Goal: Task Accomplishment & Management: Manage account settings

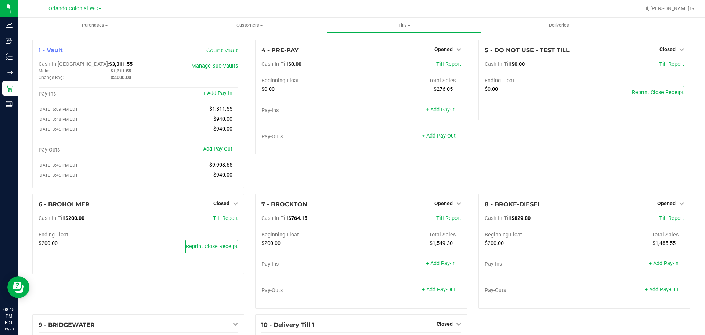
scroll to position [73, 0]
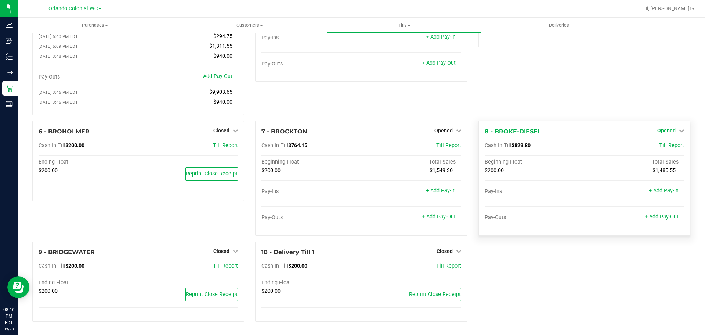
click at [659, 130] on span "Opened" at bounding box center [666, 130] width 18 height 6
click at [659, 147] on link "Close Till" at bounding box center [667, 146] width 20 height 6
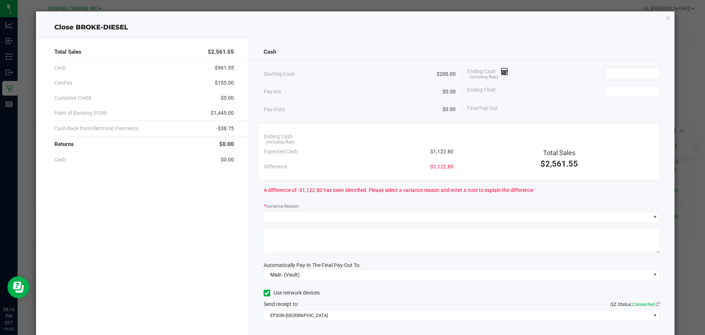
drag, startPoint x: 449, startPoint y: 154, endPoint x: 428, endPoint y: 151, distance: 21.4
click at [421, 154] on div "Expected Cash $1,122.80" at bounding box center [359, 151] width 190 height 15
copy span "$1,122.80"
click at [608, 76] on input at bounding box center [633, 73] width 54 height 10
paste input "1122.8"
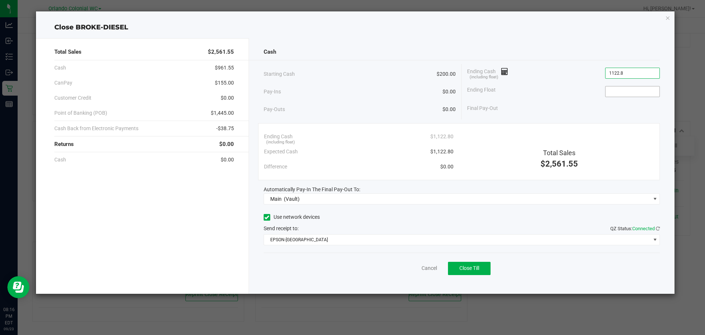
type input "$1,122.80"
click at [611, 93] on input at bounding box center [633, 91] width 54 height 10
click at [348, 79] on div "Starting Cash $200.00" at bounding box center [360, 74] width 192 height 20
type input "$200.00"
click at [336, 273] on div "Cancel Close Till" at bounding box center [462, 266] width 397 height 28
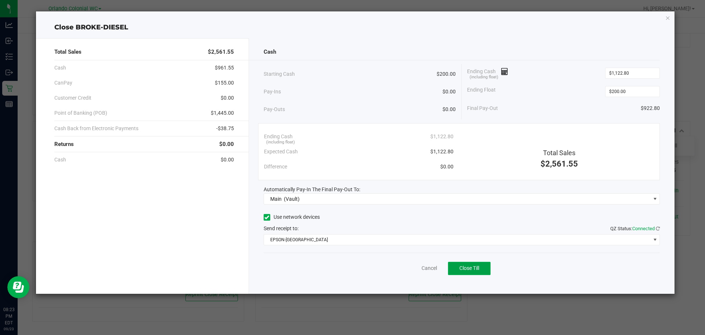
click at [479, 273] on button "Close Till" at bounding box center [469, 268] width 43 height 13
click at [407, 268] on link "Dismiss" at bounding box center [413, 268] width 18 height 8
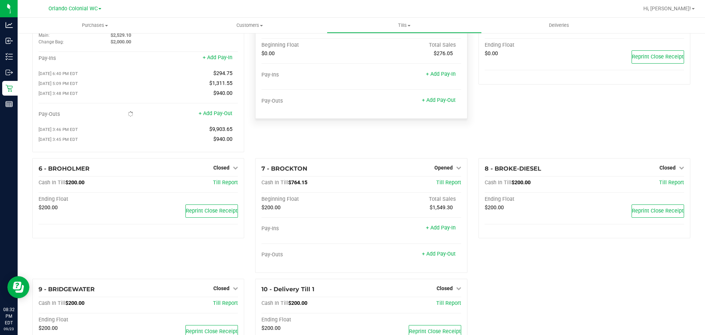
scroll to position [0, 0]
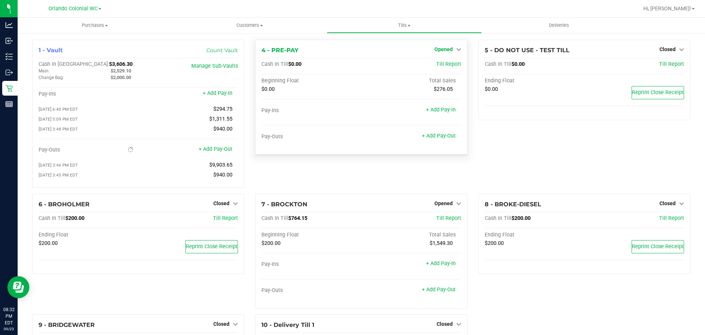
click at [435, 48] on span "Opened" at bounding box center [443, 49] width 18 height 6
click at [442, 66] on link "Close Till" at bounding box center [444, 65] width 20 height 6
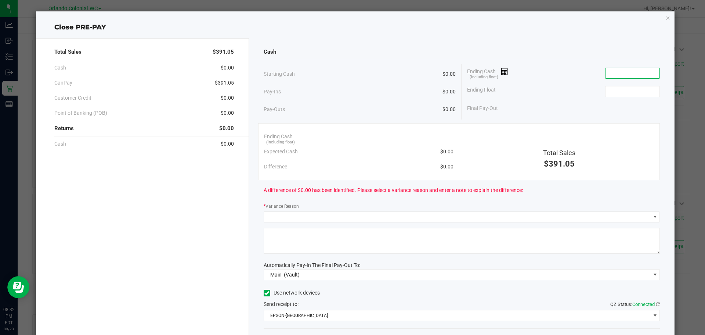
click at [614, 76] on input at bounding box center [633, 73] width 54 height 10
type input "$0.00"
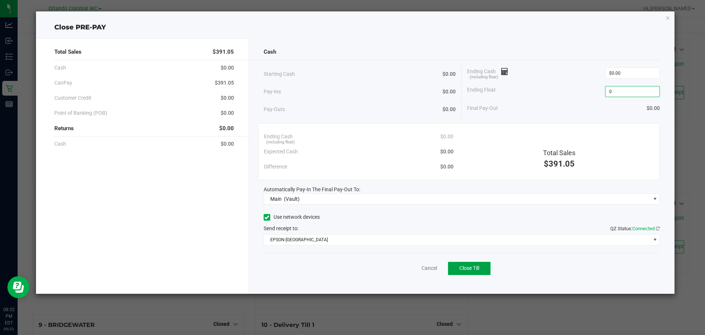
click at [484, 272] on button "Close Till" at bounding box center [469, 268] width 43 height 13
type input "$0.00"
click at [417, 266] on link "Dismiss" at bounding box center [413, 268] width 18 height 8
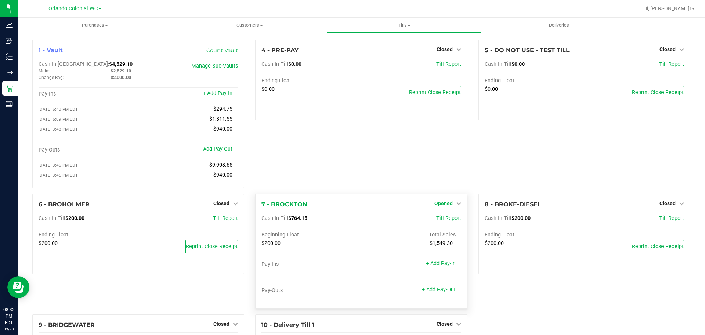
click at [447, 206] on span "Opened" at bounding box center [443, 203] width 18 height 6
click at [440, 221] on link "Close Till" at bounding box center [444, 218] width 20 height 6
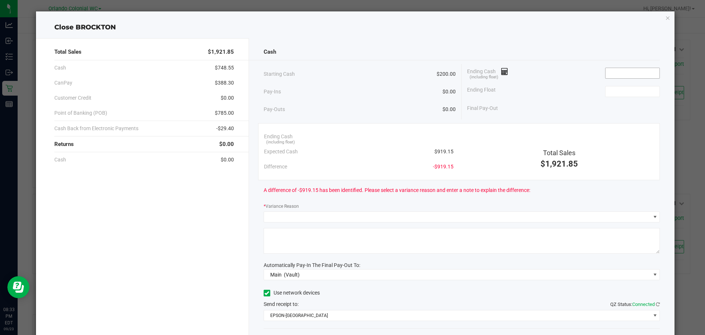
click at [612, 75] on input at bounding box center [633, 73] width 54 height 10
drag, startPoint x: 454, startPoint y: 153, endPoint x: 433, endPoint y: 151, distance: 20.3
click at [433, 151] on div "Ending Cash (including float) Expected Cash $919.15 Difference -$919.15" at bounding box center [359, 151] width 201 height 45
drag, startPoint x: 431, startPoint y: 151, endPoint x: 453, endPoint y: 151, distance: 22.0
click at [453, 151] on div "Ending Cash (including float) Expected Cash $919.15 Difference -$919.15" at bounding box center [359, 151] width 201 height 45
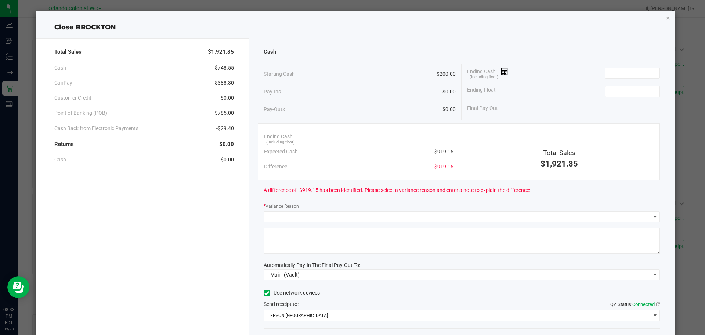
copy span "$919.15"
click at [635, 73] on input at bounding box center [633, 73] width 54 height 10
paste input "919.15"
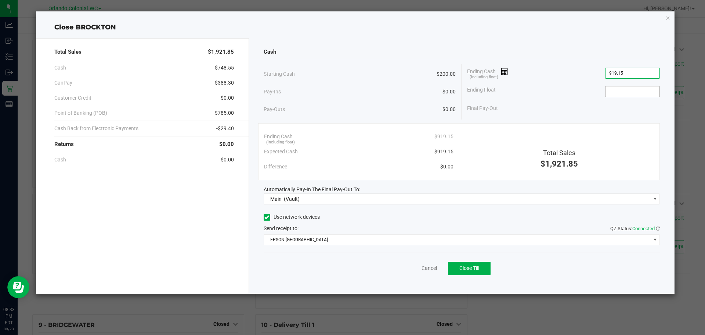
type input "$919.15"
click at [619, 92] on input at bounding box center [633, 91] width 54 height 10
type input "$200.00"
click at [539, 43] on div "Cash Starting Cash $200.00 Pay-Ins $0.00 Pay-Outs $0.00 Ending Cash (including …" at bounding box center [462, 165] width 426 height 255
click at [316, 273] on div "Cancel Close Till" at bounding box center [462, 266] width 397 height 28
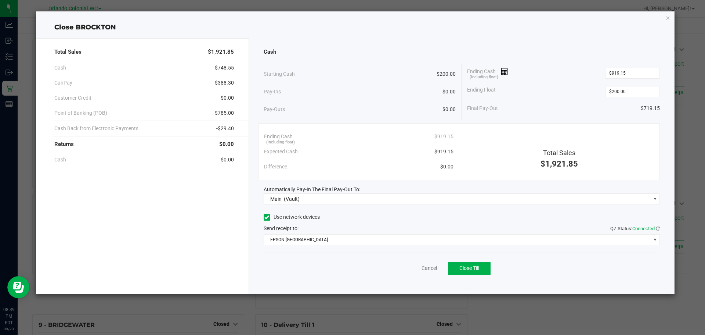
click at [524, 57] on div "Cash" at bounding box center [462, 52] width 397 height 16
click at [486, 266] on button "Close Till" at bounding box center [469, 268] width 43 height 13
click at [408, 269] on link "Dismiss" at bounding box center [413, 268] width 18 height 8
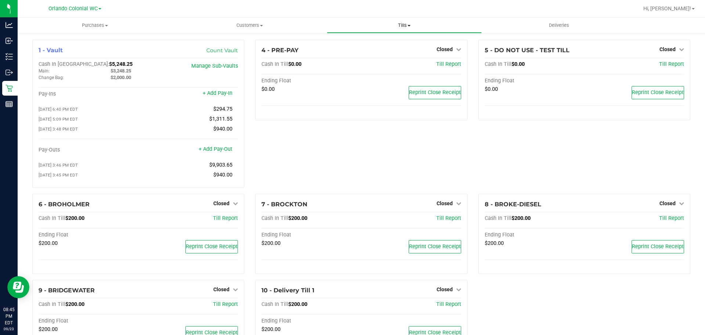
click at [400, 25] on span "Tills" at bounding box center [404, 25] width 154 height 7
click at [378, 55] on span "Reconcile e-payments" at bounding box center [363, 53] width 73 height 6
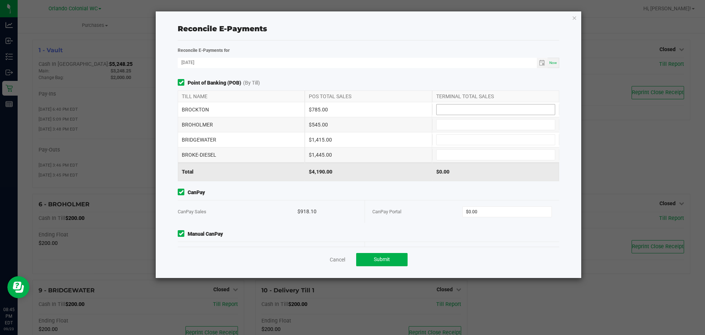
click at [442, 106] on input at bounding box center [496, 109] width 118 height 10
click at [477, 126] on input at bounding box center [496, 124] width 118 height 10
type input "$785.00"
click at [462, 138] on input at bounding box center [496, 139] width 118 height 10
type input "$545.00"
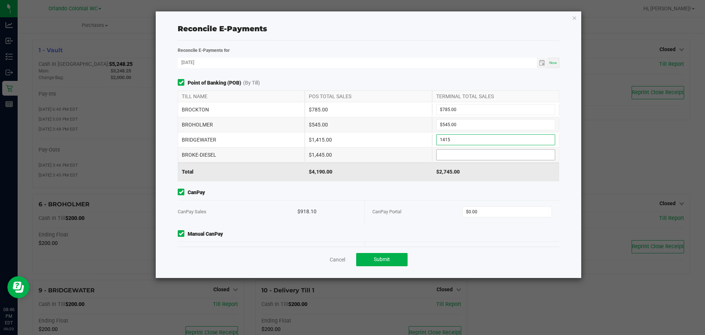
click at [476, 155] on input at bounding box center [496, 154] width 118 height 10
type input "$1,415.00"
type input "$1,445.00"
click at [419, 184] on div "Point of Banking (POB) (By Till) TILL NAME POS TOTAL SALES TERMINAL TOTAL SALES…" at bounding box center [368, 162] width 393 height 167
click at [479, 218] on div "CanPay Portal $0.00" at bounding box center [462, 211] width 180 height 22
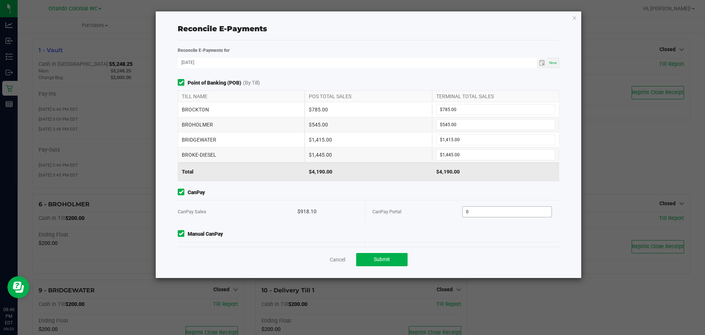
click at [477, 213] on input "0" at bounding box center [507, 211] width 89 height 10
paste input "918.1"
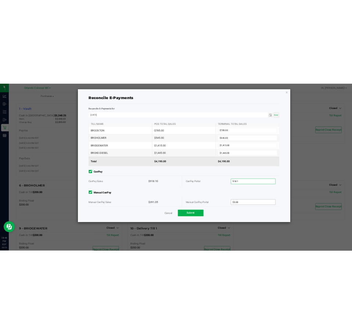
scroll to position [24, 0]
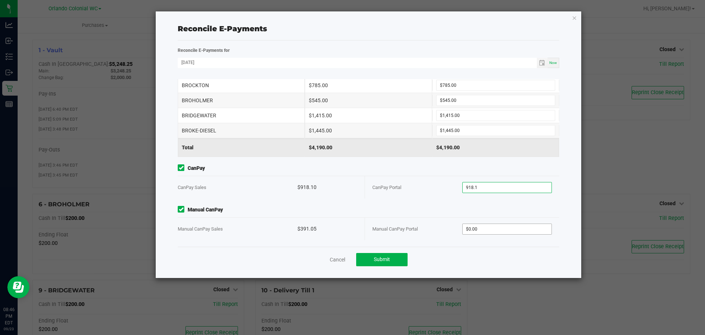
type input "$918.10"
click at [466, 230] on input "0" at bounding box center [507, 229] width 89 height 10
paste input "391.05"
type input "$391.05"
click at [383, 261] on span "Submit" at bounding box center [382, 259] width 16 height 6
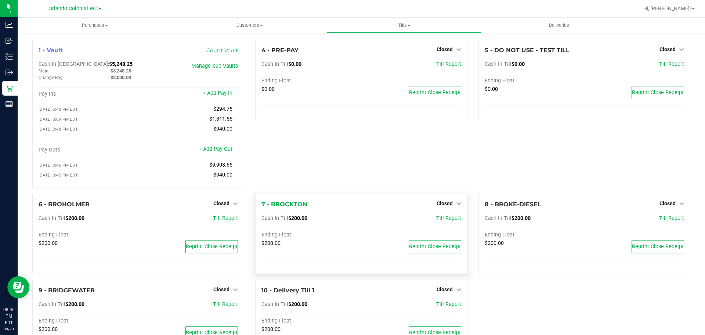
click at [1, 60] on link "Inventory" at bounding box center [9, 57] width 18 height 16
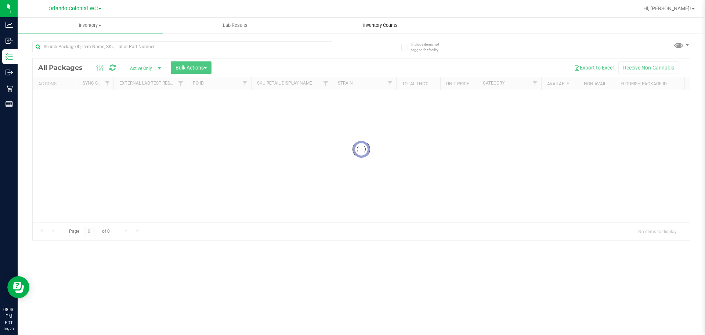
click at [392, 24] on span "Inventory Counts" at bounding box center [380, 25] width 54 height 7
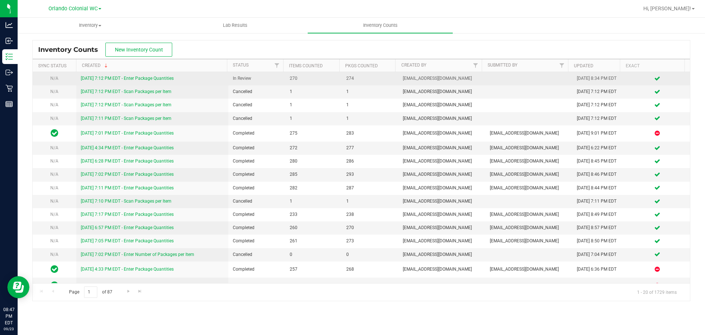
click at [165, 79] on link "[DATE] 7:12 PM EDT - Enter Package Quantities" at bounding box center [127, 78] width 93 height 5
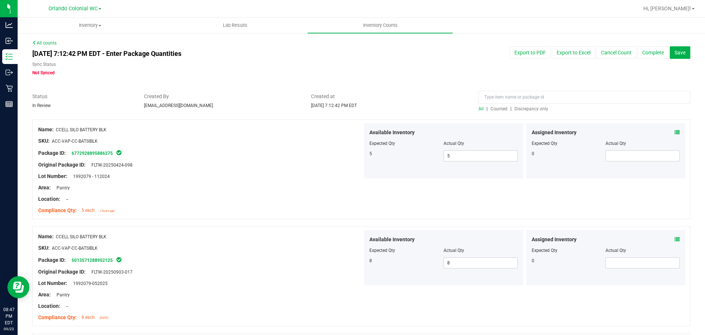
click at [479, 109] on span "All" at bounding box center [481, 108] width 5 height 5
click at [494, 109] on span "Counted" at bounding box center [499, 108] width 17 height 5
click at [529, 109] on span "Discrepancy only" at bounding box center [532, 108] width 34 height 5
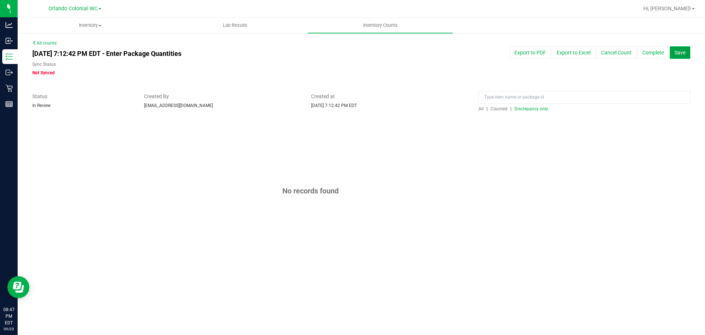
click at [682, 51] on span "Save" at bounding box center [680, 53] width 11 height 6
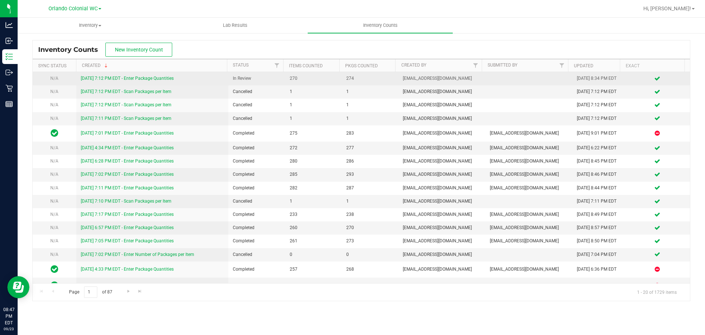
click at [160, 79] on link "[DATE] 7:12 PM EDT - Enter Package Quantities" at bounding box center [127, 78] width 93 height 5
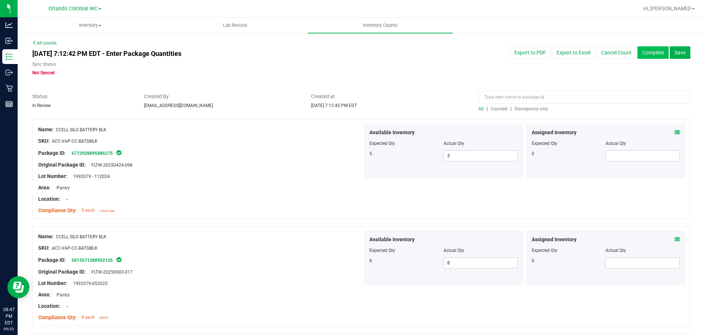
click at [650, 55] on button "Complete" at bounding box center [653, 52] width 31 height 12
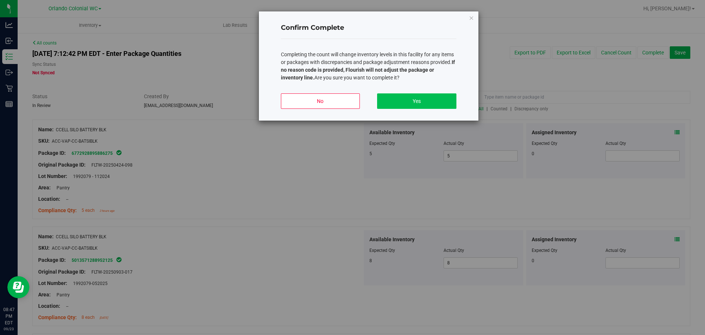
click at [433, 97] on button "Yes" at bounding box center [416, 100] width 79 height 15
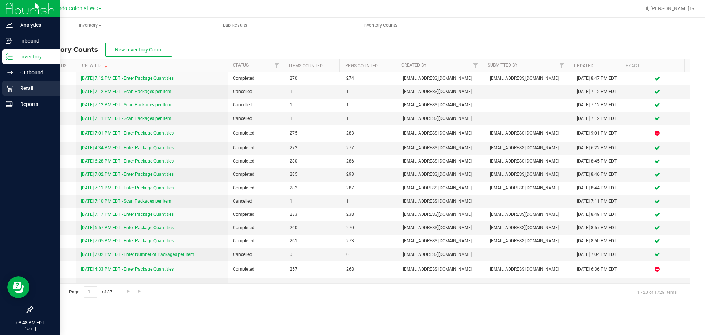
click at [11, 87] on icon at bounding box center [9, 87] width 7 height 7
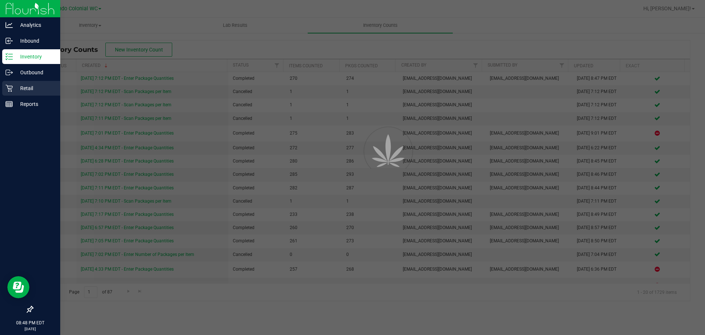
click at [11, 87] on icon at bounding box center [9, 87] width 7 height 7
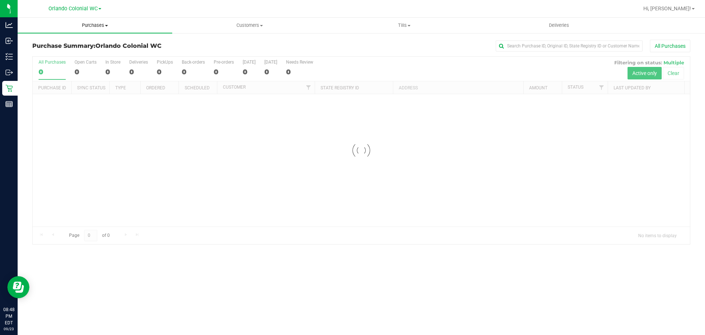
click at [100, 26] on span "Purchases" at bounding box center [95, 25] width 155 height 7
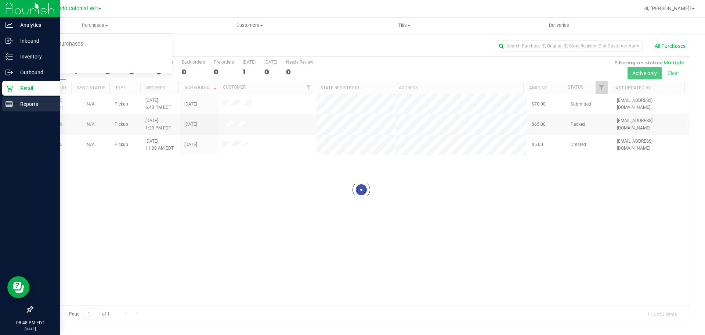
click at [10, 108] on div "Reports" at bounding box center [31, 104] width 58 height 15
click at [11, 108] on div "Reports" at bounding box center [31, 104] width 58 height 15
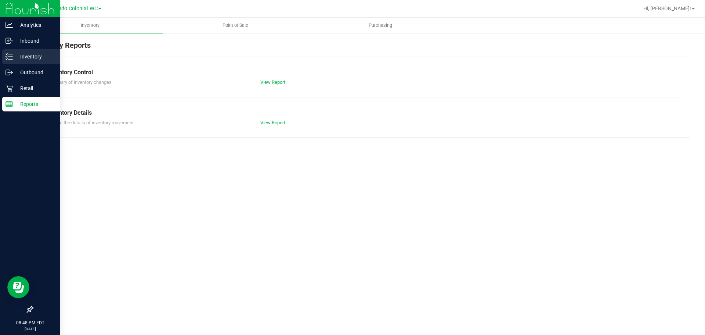
click at [16, 62] on div "Inventory" at bounding box center [31, 56] width 58 height 15
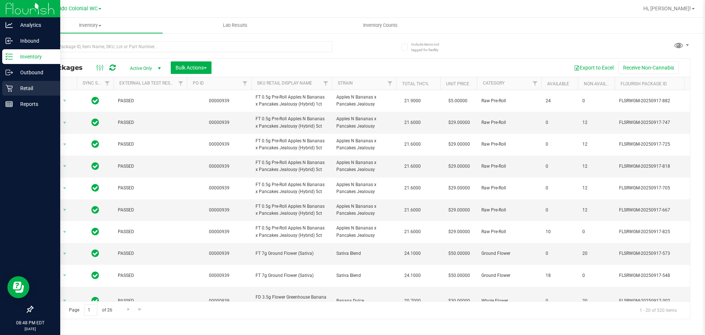
click at [16, 92] on p "Retail" at bounding box center [35, 88] width 44 height 9
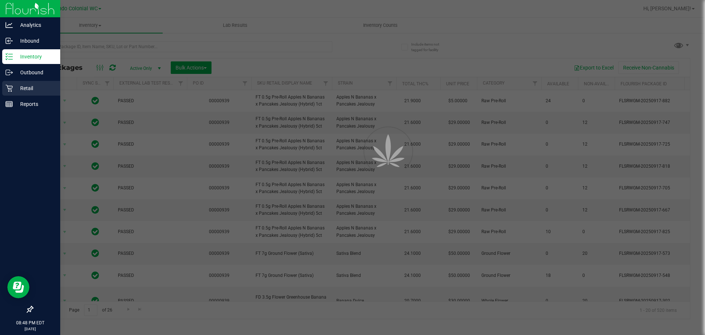
click at [16, 92] on p "Retail" at bounding box center [35, 88] width 44 height 9
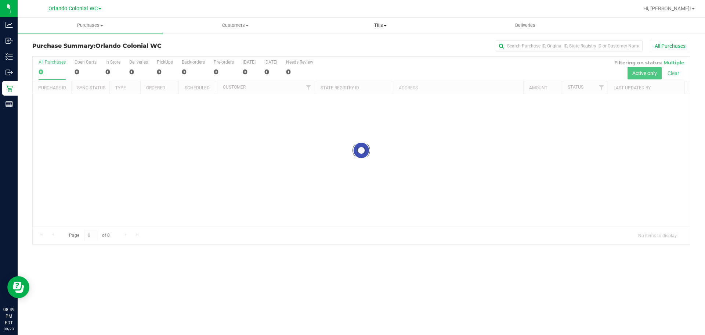
click at [389, 24] on span "Tills" at bounding box center [380, 25] width 144 height 7
click at [355, 40] on li "Manage tills" at bounding box center [380, 44] width 145 height 9
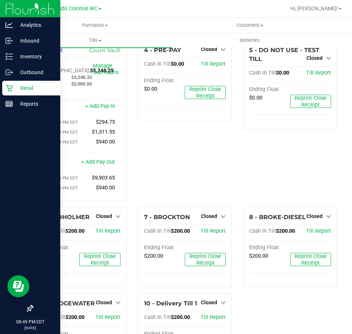
click at [13, 93] on div "Retail" at bounding box center [31, 88] width 58 height 15
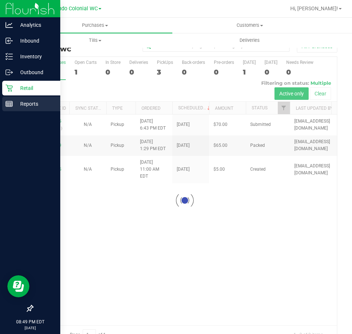
click at [26, 103] on p "Reports" at bounding box center [35, 104] width 44 height 9
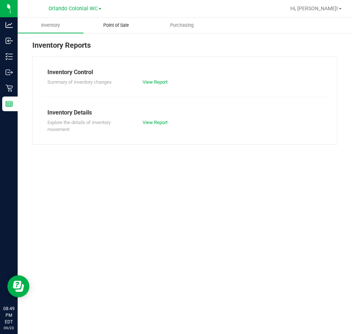
click at [116, 28] on span "Point of Sale" at bounding box center [116, 25] width 46 height 7
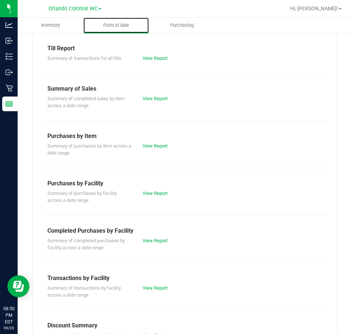
scroll to position [37, 0]
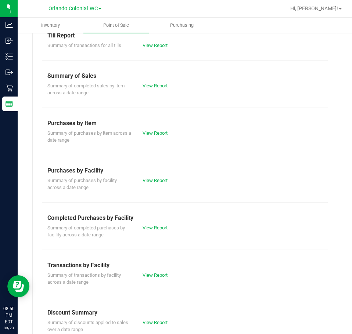
click at [156, 229] on link "View Report" at bounding box center [155, 228] width 25 height 6
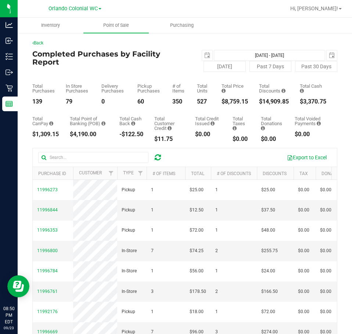
drag, startPoint x: 239, startPoint y: 104, endPoint x: 218, endPoint y: 106, distance: 20.6
click at [217, 107] on div "Total CanPay $1,309.15 Total Point of Banking (POB) $4,190.00 Total Cash Back -…" at bounding box center [184, 123] width 305 height 37
click at [221, 101] on div "$8,759.15" at bounding box center [234, 102] width 26 height 6
drag, startPoint x: 212, startPoint y: 100, endPoint x: 243, endPoint y: 100, distance: 30.5
click at [243, 100] on div "Total Purchases 139 In Store Purchases 79 Delivery Purchases 0 Pickup Purchases…" at bounding box center [184, 88] width 305 height 33
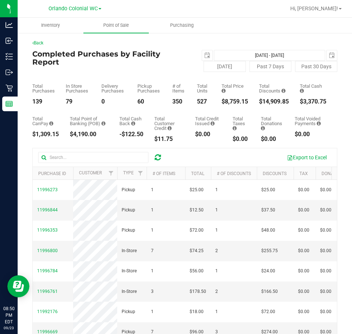
copy div "$8,759.15"
click at [207, 54] on span "select" at bounding box center [207, 55] width 10 height 10
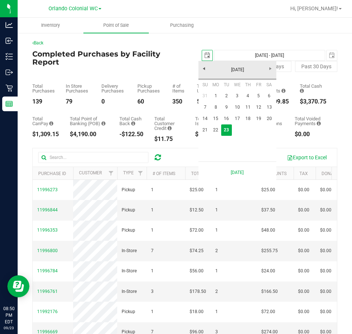
scroll to position [0, 18]
click at [208, 135] on link "21" at bounding box center [205, 130] width 11 height 11
type input "[DATE]"
type input "[DATE] - [DATE]"
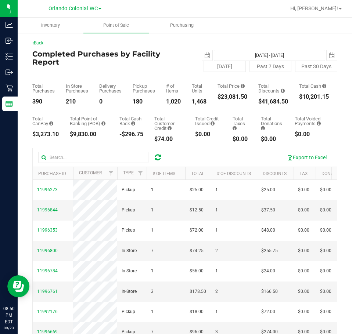
drag, startPoint x: 248, startPoint y: 97, endPoint x: 218, endPoint y: 97, distance: 29.4
click at [218, 97] on div "$23,081.50" at bounding box center [232, 97] width 30 height 6
copy div "$23,081.50"
click at [206, 58] on span "select" at bounding box center [207, 55] width 10 height 10
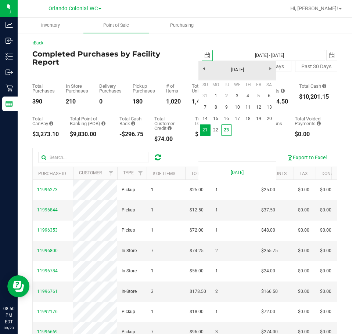
scroll to position [0, 18]
click at [215, 92] on link "1" at bounding box center [215, 95] width 11 height 11
type input "[DATE]"
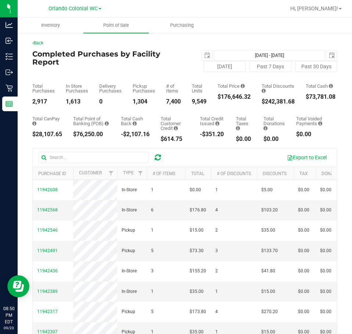
drag, startPoint x: 252, startPoint y: 98, endPoint x: 214, endPoint y: 95, distance: 37.9
click at [214, 95] on div "Total Purchases 2,917 In Store Purchases 1,613 Delivery Purchases 0 Pickup Purc…" at bounding box center [184, 88] width 305 height 33
copy div "$176,646.32"
click at [214, 66] on button "[DATE]" at bounding box center [224, 66] width 42 height 11
type input "[DATE] - [DATE]"
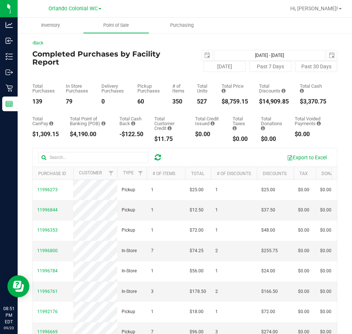
drag, startPoint x: 279, startPoint y: 101, endPoint x: 256, endPoint y: 102, distance: 22.8
click at [249, 102] on div "Total Purchases 139 In Store Purchases 79 Delivery Purchases 0 Pickup Purchases…" at bounding box center [184, 88] width 305 height 33
copy div "$14,909.85"
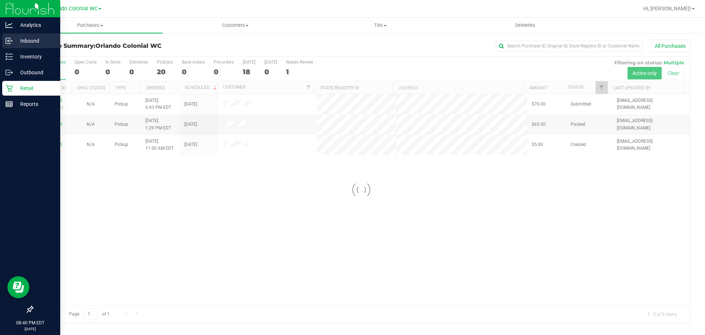
click at [21, 33] on div "Inbound" at bounding box center [31, 40] width 58 height 15
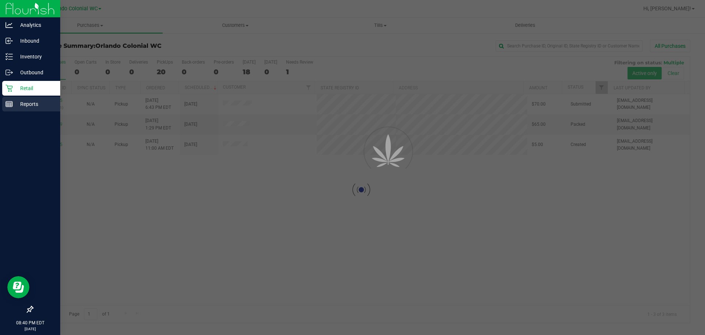
click at [30, 107] on p "Reports" at bounding box center [35, 104] width 44 height 9
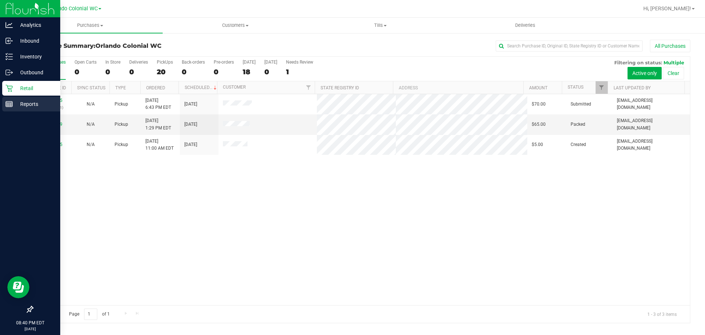
click at [30, 106] on p "Reports" at bounding box center [35, 104] width 44 height 9
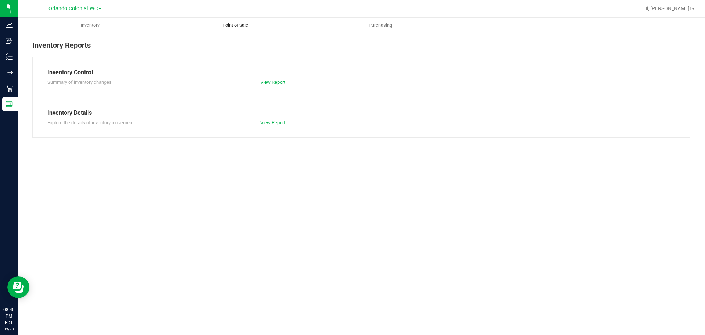
click at [239, 21] on uib-tab-heading "Point of Sale" at bounding box center [235, 25] width 144 height 15
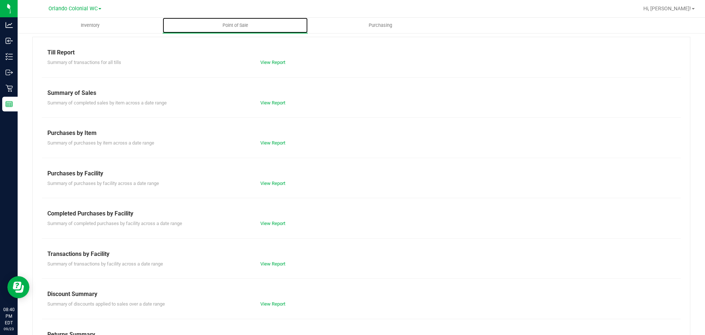
scroll to position [37, 0]
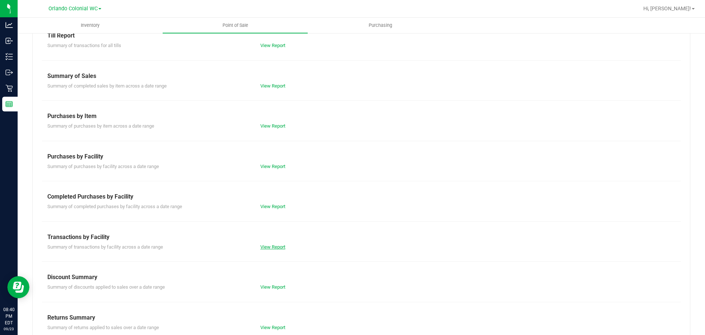
click at [278, 247] on link "View Report" at bounding box center [272, 247] width 25 height 6
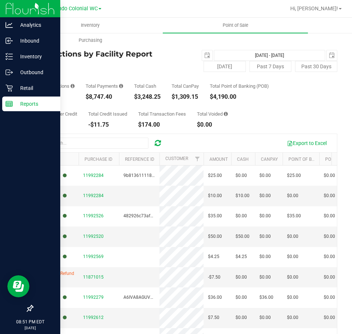
click at [16, 104] on p "Reports" at bounding box center [35, 104] width 44 height 9
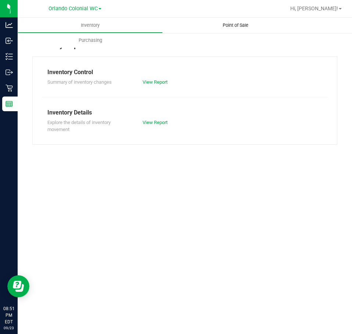
click at [234, 24] on span "Point of Sale" at bounding box center [236, 25] width 46 height 7
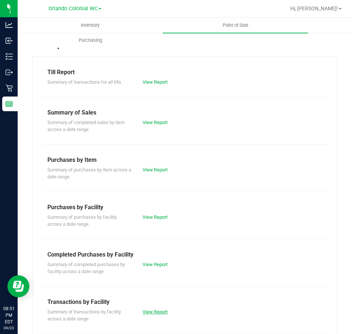
click at [156, 313] on link "View Report" at bounding box center [155, 312] width 25 height 6
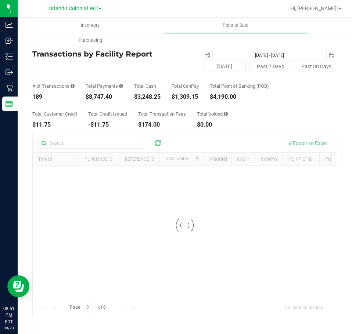
drag, startPoint x: 41, startPoint y: 91, endPoint x: 29, endPoint y: 97, distance: 13.0
click at [29, 97] on div "Back Transactions by Facility Report 2025-09-23 Sep 23, 2025 - Sep 23, 2025 202…" at bounding box center [185, 178] width 334 height 292
copy div "189"
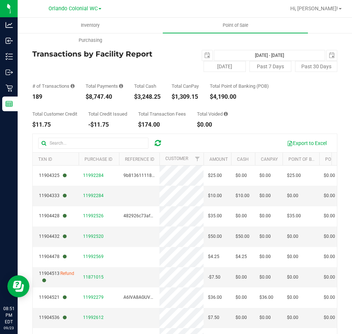
copy div "189"
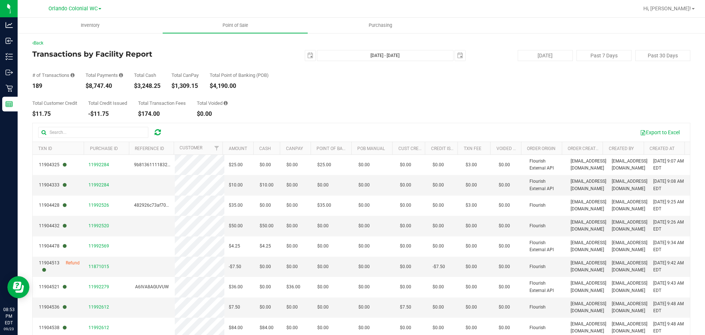
click at [317, 96] on div "Total Customer Credit $11.75 Total Credit Issued -$11.75 Total Transaction Fees…" at bounding box center [361, 103] width 658 height 28
click at [681, 11] on span "Hi, [PERSON_NAME]!" at bounding box center [667, 9] width 48 height 6
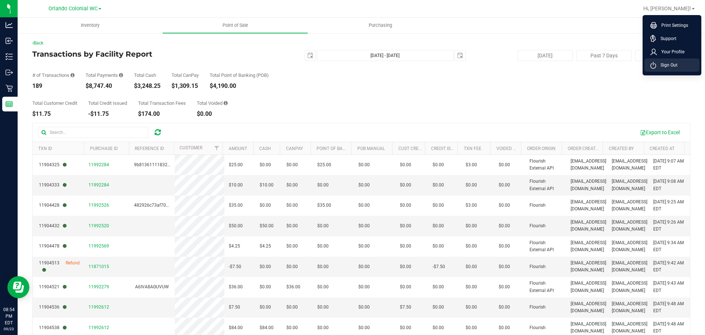
click at [658, 66] on span "Sign Out" at bounding box center [666, 64] width 21 height 7
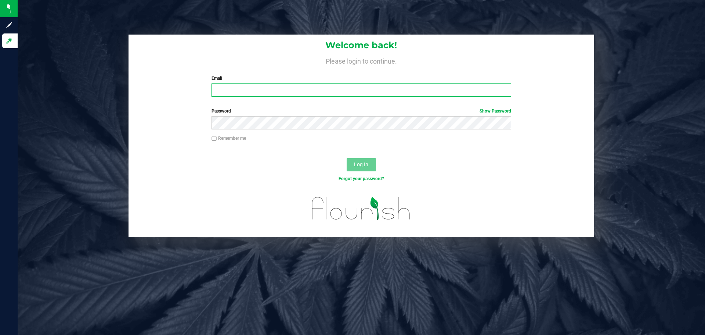
click at [300, 92] on input "Email" at bounding box center [361, 89] width 299 height 13
type input "[EMAIL_ADDRESS][DOMAIN_NAME]"
click at [347, 158] on button "Log In" at bounding box center [361, 164] width 29 height 13
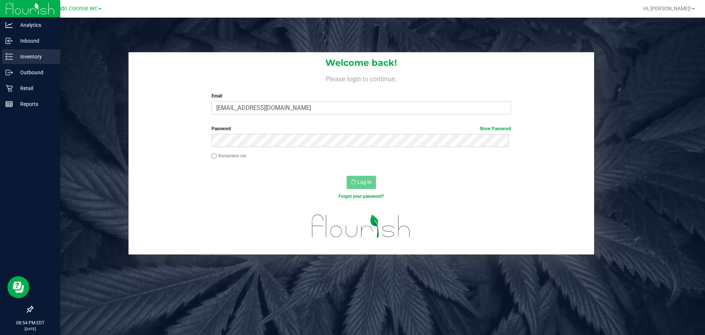
click at [37, 63] on div "Inventory" at bounding box center [31, 56] width 58 height 15
click at [37, 62] on div "Inventory" at bounding box center [31, 56] width 58 height 15
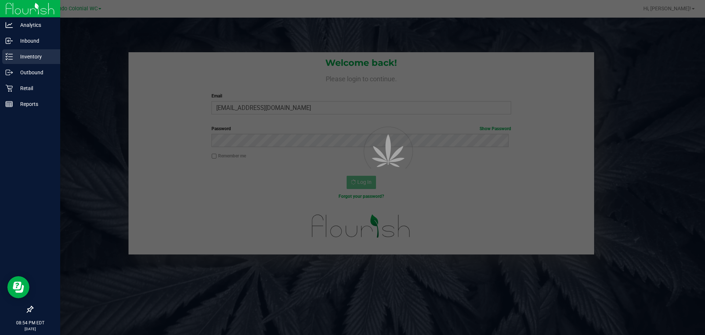
click at [36, 62] on div "Inventory" at bounding box center [31, 56] width 58 height 15
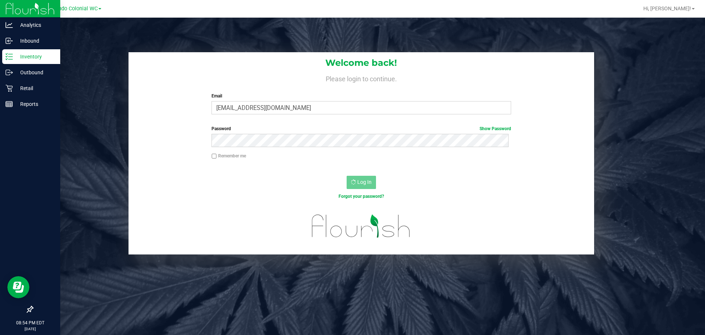
click at [36, 62] on div "Inventory" at bounding box center [31, 56] width 58 height 15
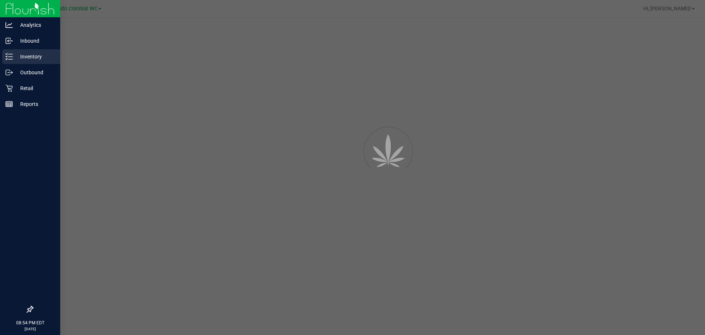
click at [34, 60] on p "Inventory" at bounding box center [35, 56] width 44 height 9
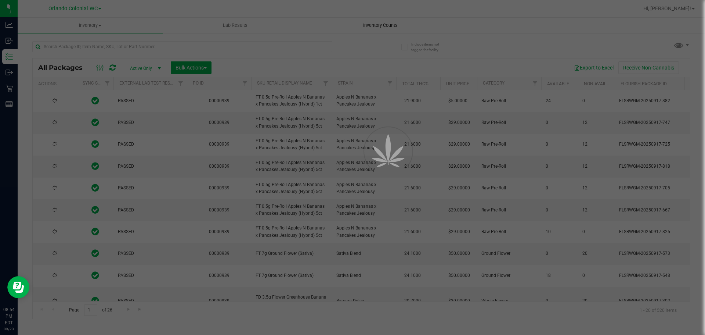
type input "[DATE]"
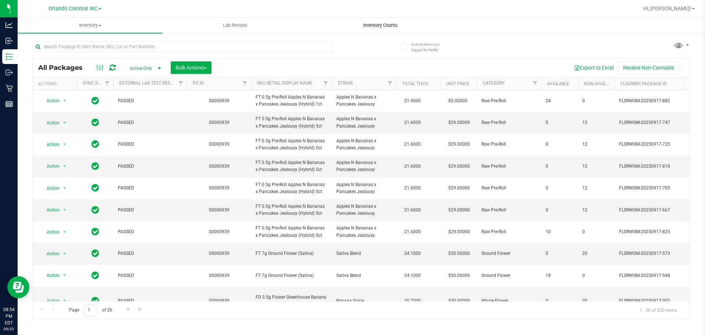
click at [391, 26] on span "Inventory Counts" at bounding box center [380, 25] width 54 height 7
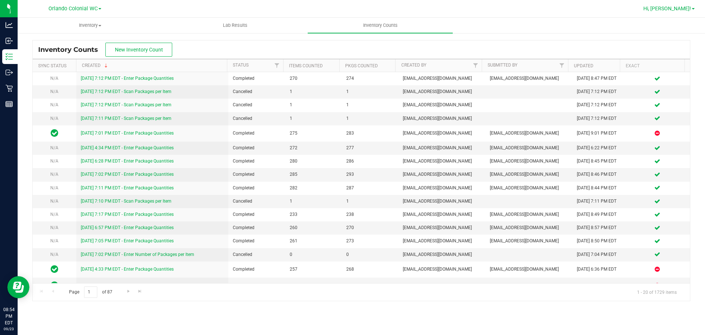
click at [682, 8] on span "Hi, [PERSON_NAME]!" at bounding box center [667, 9] width 48 height 6
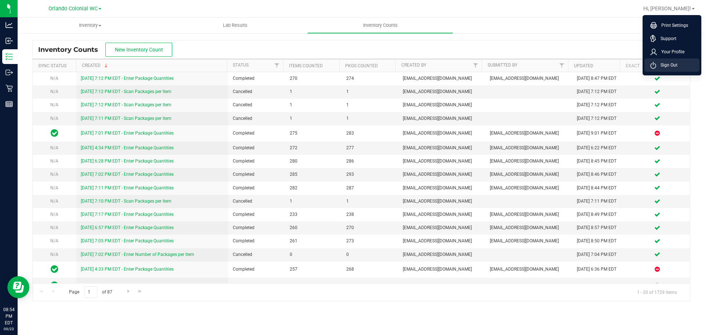
click at [661, 63] on span "Sign Out" at bounding box center [666, 64] width 21 height 7
